Goal: Task Accomplishment & Management: Complete application form

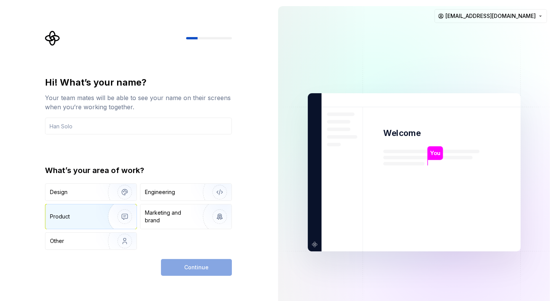
click at [91, 222] on div "Product" at bounding box center [90, 216] width 91 height 24
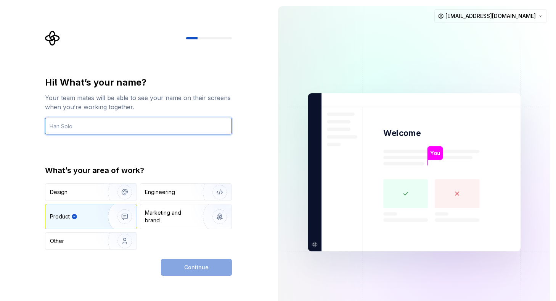
click at [140, 131] on input "text" at bounding box center [138, 126] width 187 height 17
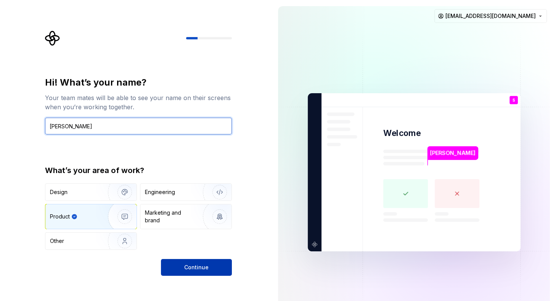
type input "SHUBHAM ROKADE"
click at [209, 261] on button "Continue" at bounding box center [196, 267] width 71 height 17
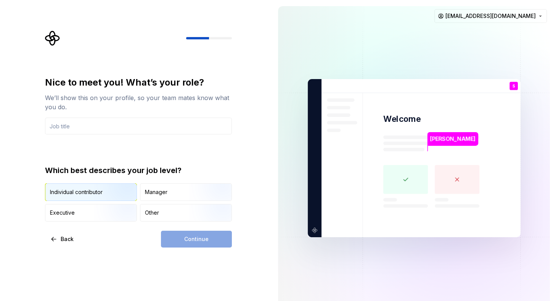
click at [105, 195] on img "button" at bounding box center [118, 201] width 49 height 51
click at [96, 122] on input "text" at bounding box center [138, 126] width 187 height 17
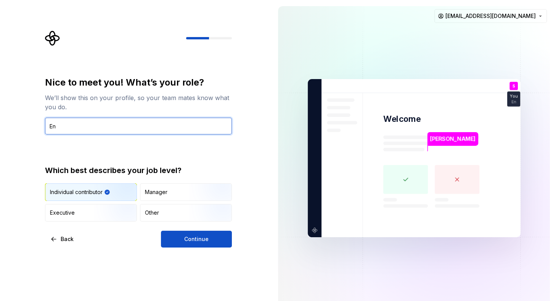
type input "E"
type input "Developer"
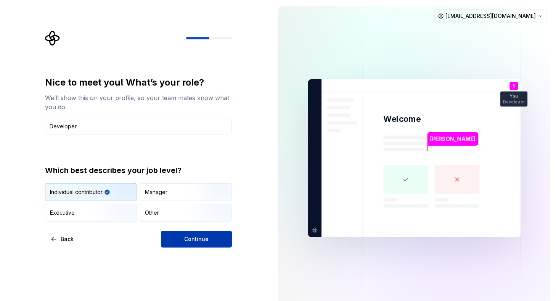
click at [202, 237] on span "Continue" at bounding box center [196, 239] width 24 height 8
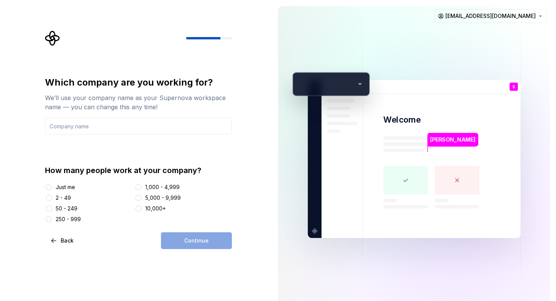
click at [68, 189] on div "Just me" at bounding box center [65, 187] width 19 height 8
click at [52, 189] on button "Just me" at bounding box center [49, 187] width 6 height 6
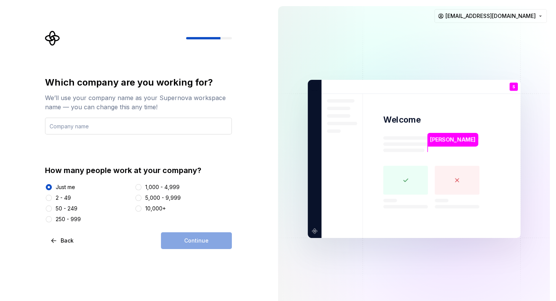
click at [109, 129] on input "text" at bounding box center [138, 126] width 187 height 17
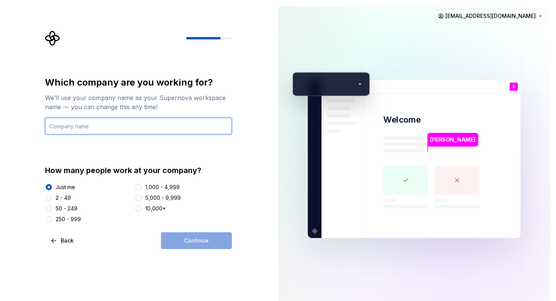
type input "NA"
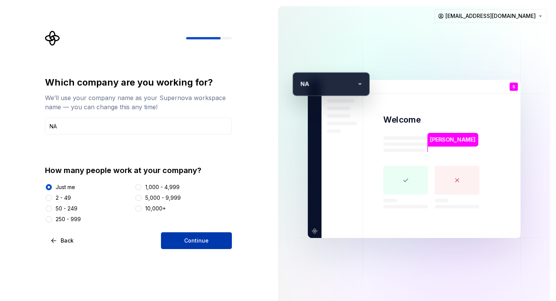
click at [200, 245] on button "Continue" at bounding box center [196, 240] width 71 height 17
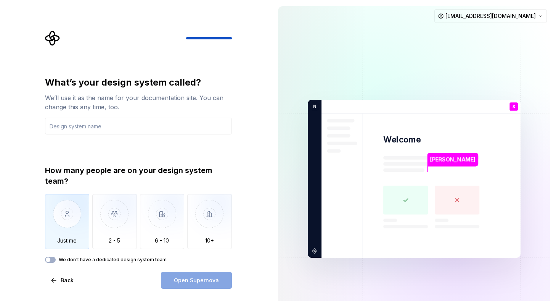
click at [66, 223] on img "button" at bounding box center [67, 219] width 45 height 51
click at [138, 130] on input "text" at bounding box center [138, 126] width 187 height 17
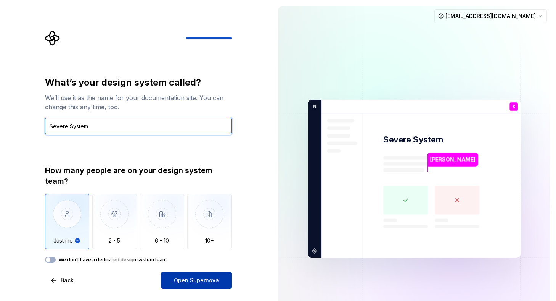
type input "Severe System"
click at [205, 282] on span "Open Supernova" at bounding box center [196, 280] width 45 height 8
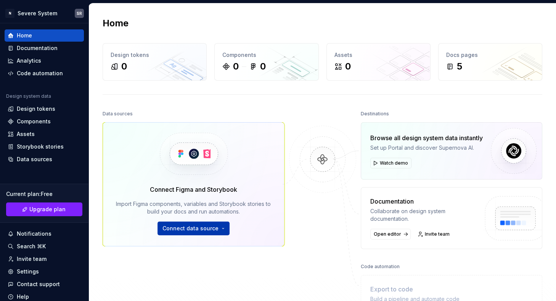
click at [216, 228] on button "Connect data source" at bounding box center [194, 228] width 72 height 14
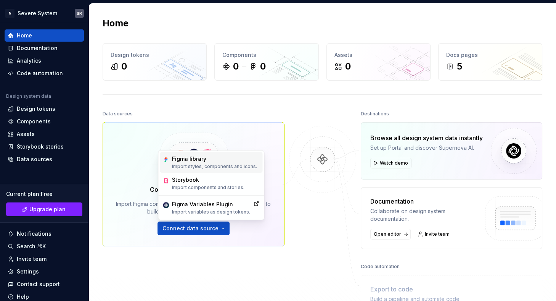
click at [219, 165] on p "Import styles, components and icons." at bounding box center [214, 166] width 85 height 6
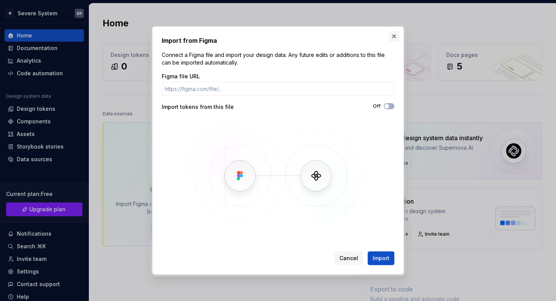
click at [395, 39] on button "button" at bounding box center [394, 36] width 11 height 11
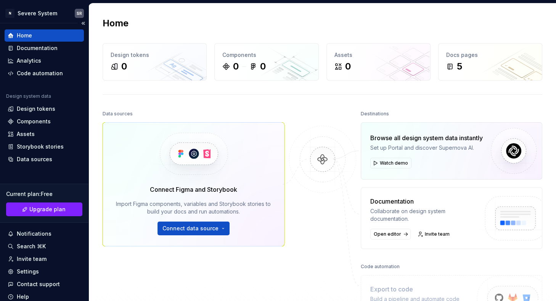
click at [29, 34] on div "Home" at bounding box center [24, 36] width 15 height 8
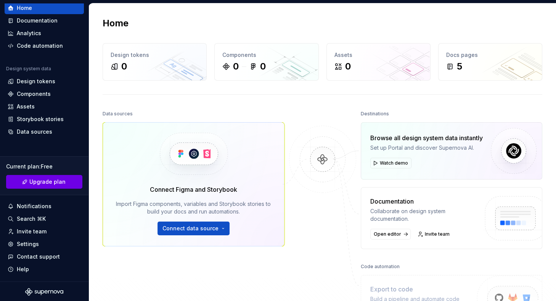
click at [45, 183] on span "Upgrade plan" at bounding box center [47, 182] width 36 height 8
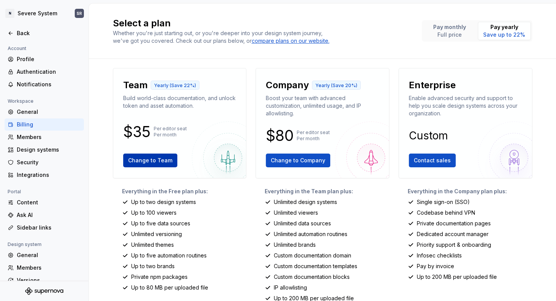
click at [151, 163] on span "Change to Team" at bounding box center [150, 160] width 44 height 8
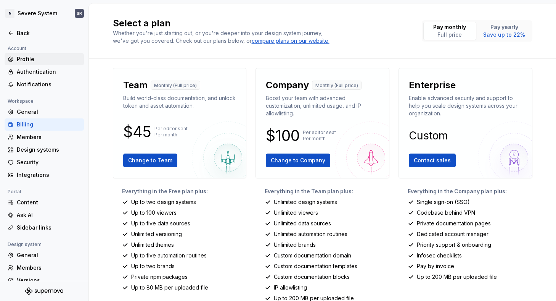
click at [38, 61] on div "Profile" at bounding box center [49, 59] width 64 height 8
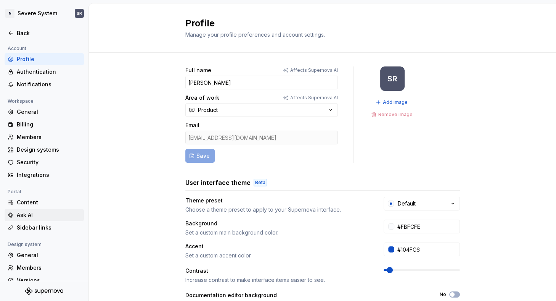
click at [32, 214] on div "Ask AI" at bounding box center [49, 215] width 64 height 8
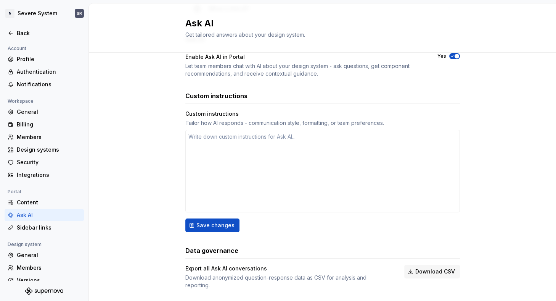
scroll to position [78, 0]
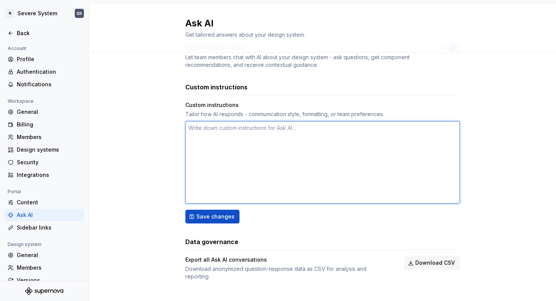
click at [280, 137] on textarea at bounding box center [322, 162] width 275 height 82
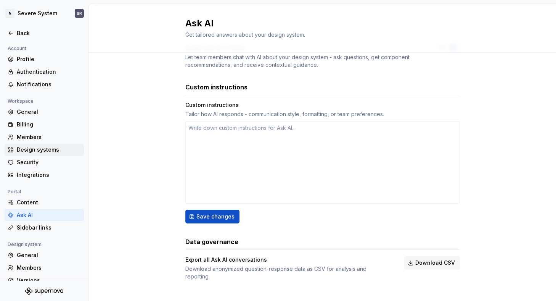
type textarea "*"
click at [45, 147] on div "Design systems" at bounding box center [49, 150] width 64 height 8
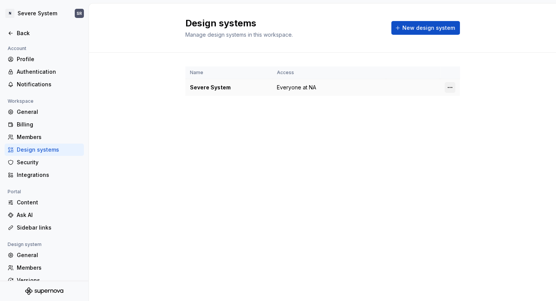
click at [450, 85] on html "N Severe System SR Back Account Profile Authentication Notifications Workspace …" at bounding box center [278, 150] width 556 height 301
drag, startPoint x: 86, startPoint y: 202, endPoint x: 100, endPoint y: 99, distance: 103.7
click at [98, 113] on html "N Severe System SR Back Account Profile Authentication Notifications Workspace …" at bounding box center [278, 150] width 556 height 301
